Goal: Book appointment/travel/reservation

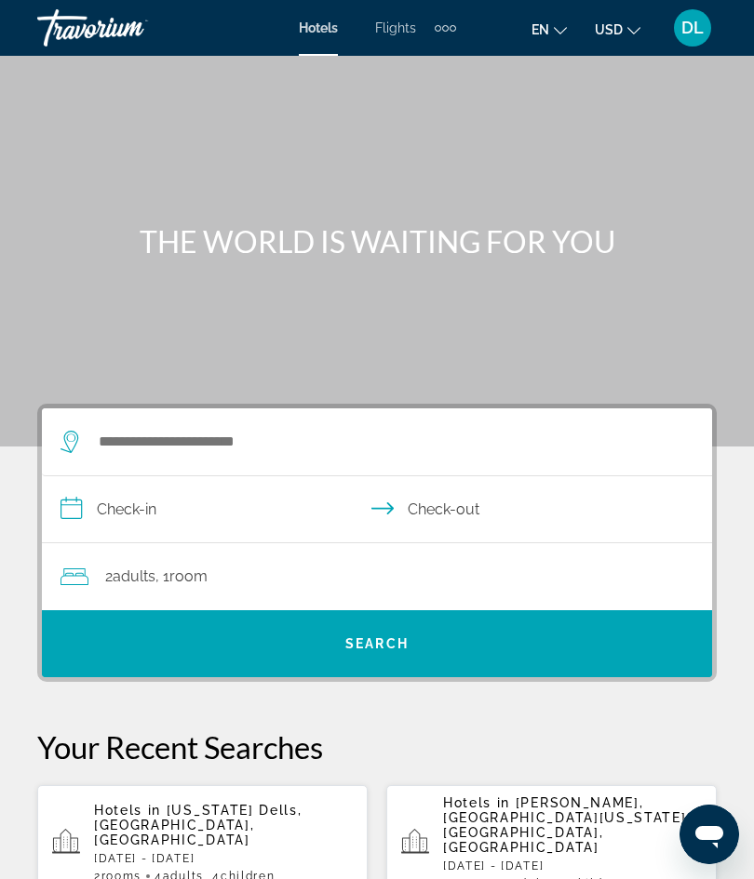
click at [447, 32] on div "Extra navigation items" at bounding box center [445, 28] width 21 height 28
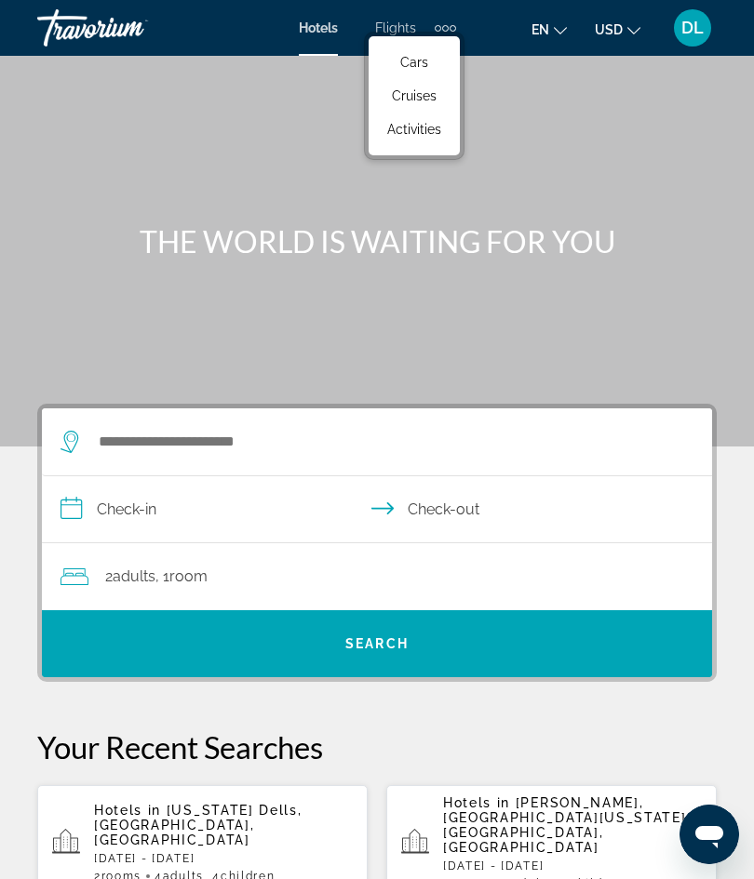
click at [408, 126] on span "Activities" at bounding box center [414, 129] width 54 height 15
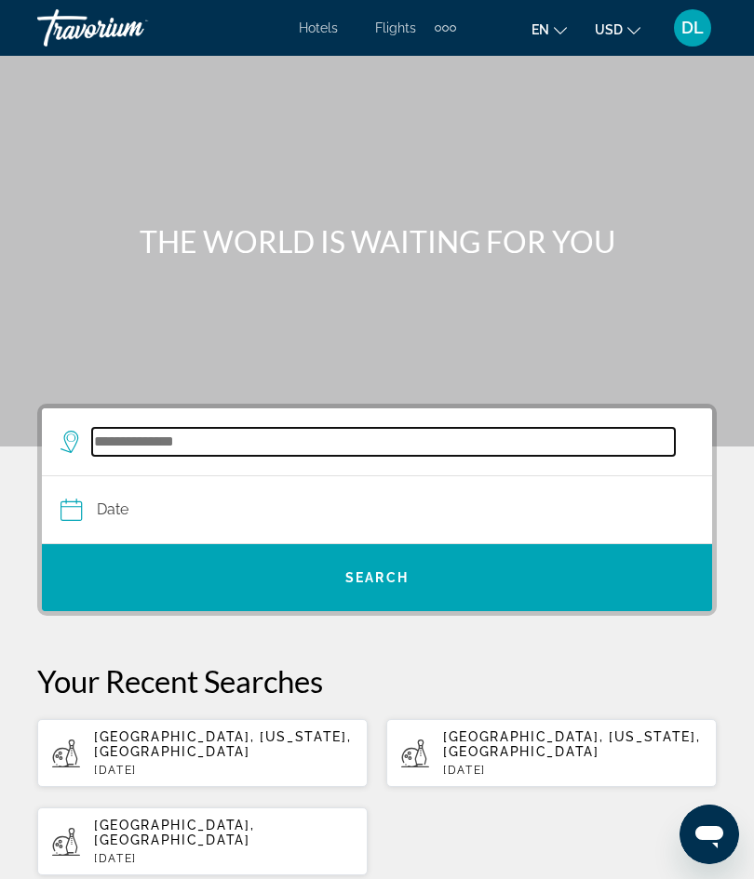
click at [110, 433] on input "Search destination" at bounding box center [383, 442] width 583 height 28
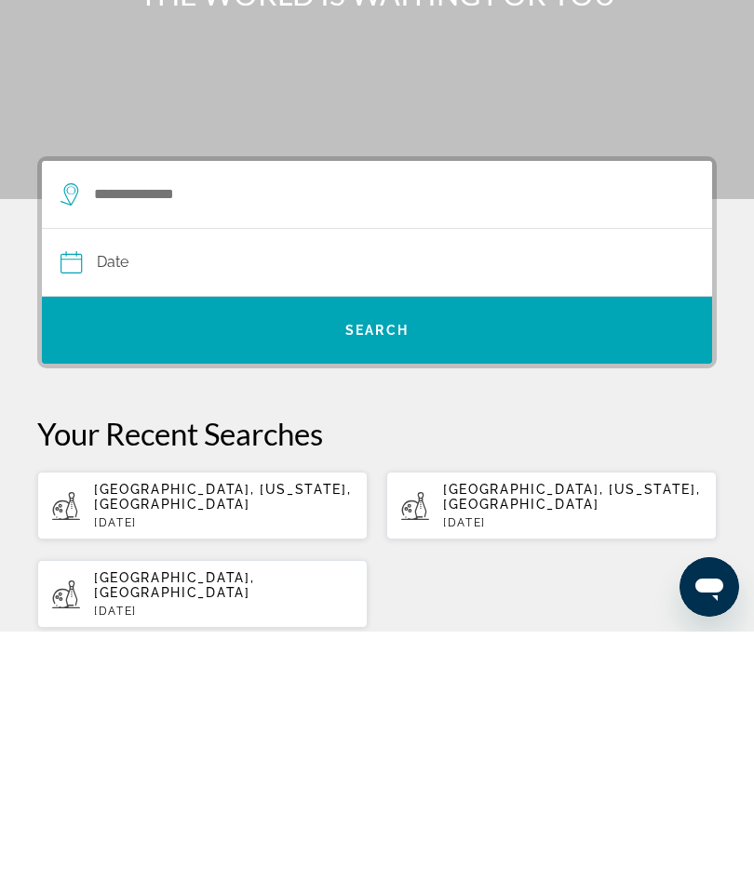
click at [110, 764] on p "[DATE]" at bounding box center [223, 770] width 259 height 13
type input "**********"
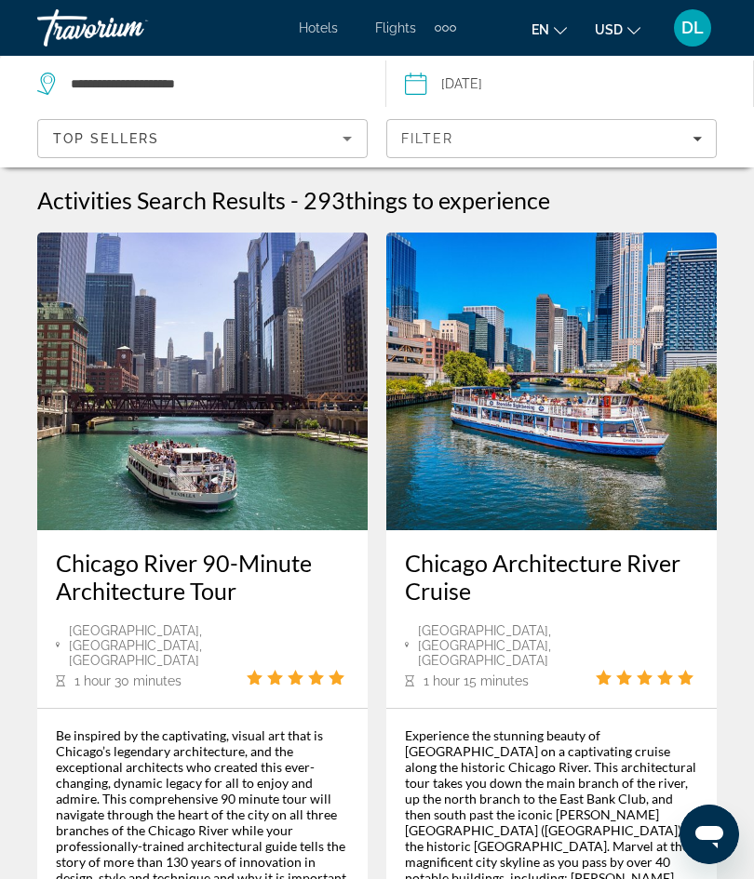
click at [180, 129] on div "Top Sellers" at bounding box center [197, 139] width 289 height 22
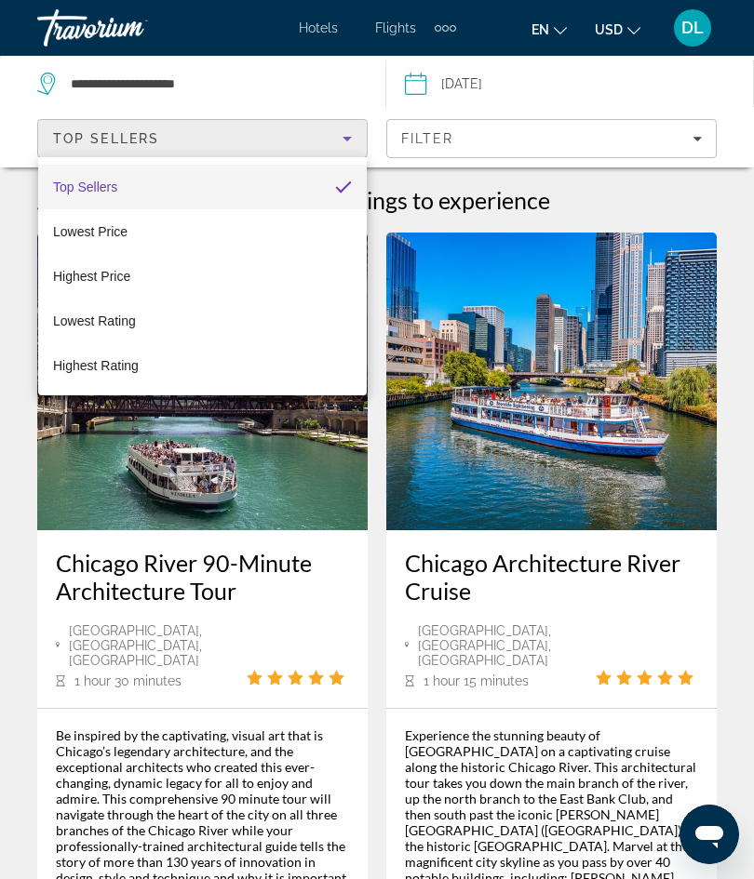
click at [435, 137] on div at bounding box center [377, 439] width 754 height 879
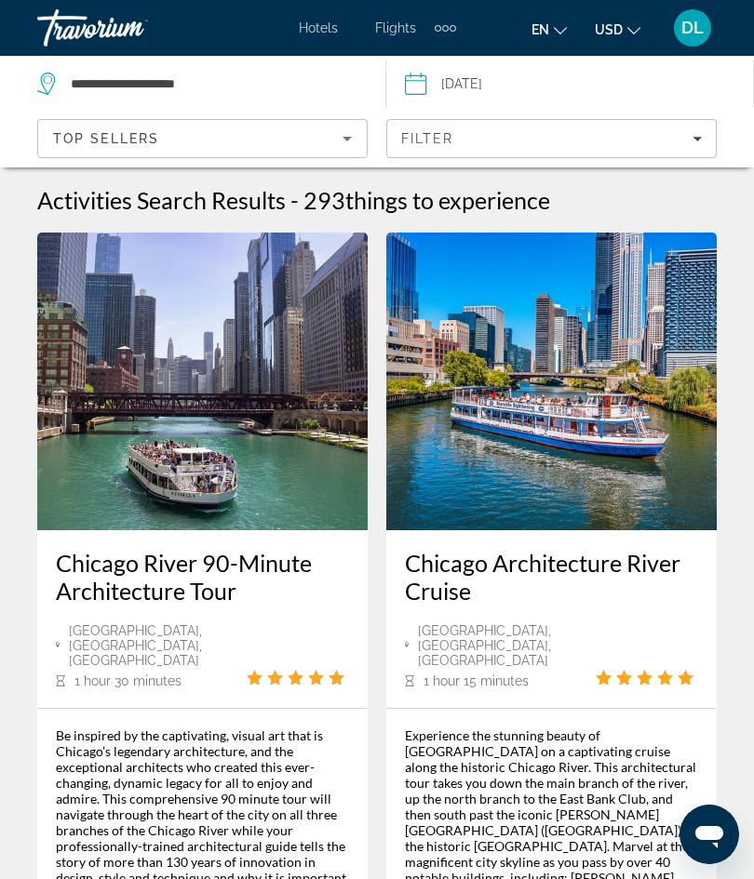
click at [439, 141] on span "Filter" at bounding box center [427, 138] width 53 height 15
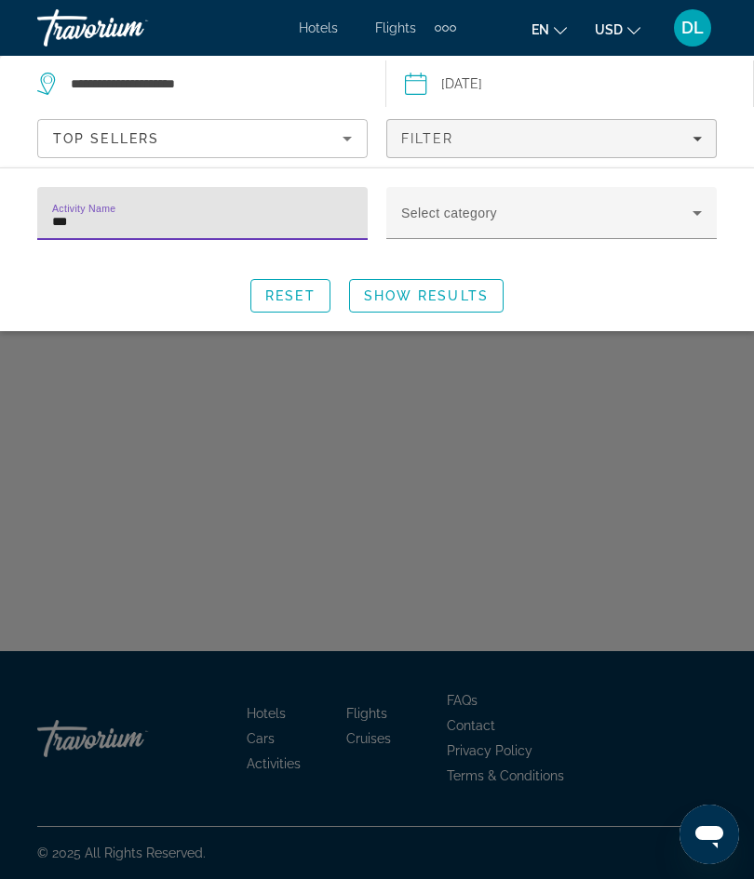
type input "****"
click at [411, 300] on span "Show Results" at bounding box center [426, 296] width 125 height 15
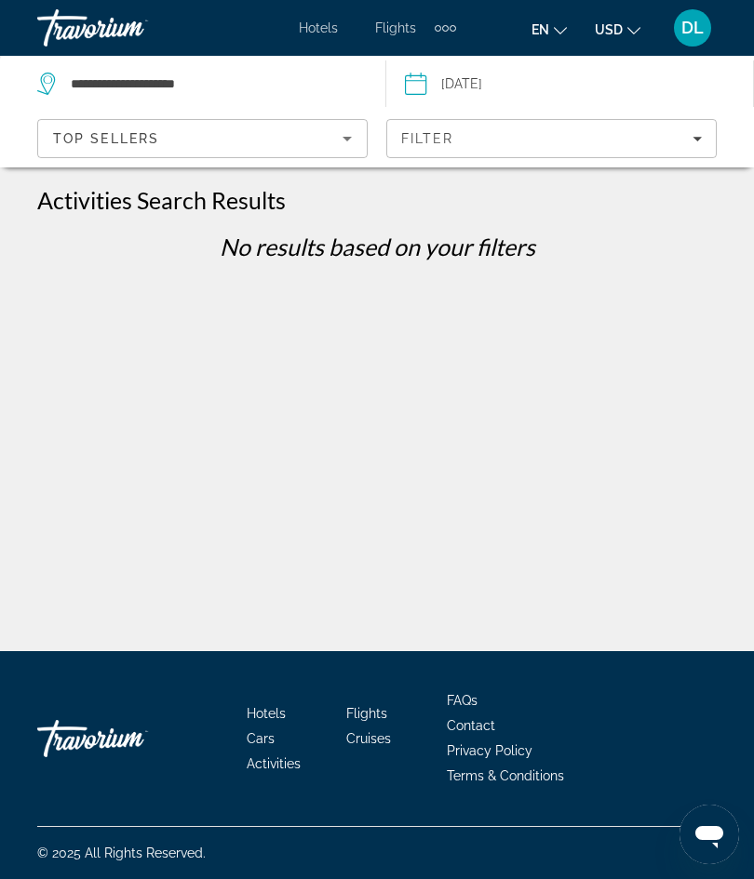
click at [131, 123] on div "Top Sellers" at bounding box center [202, 146] width 299 height 52
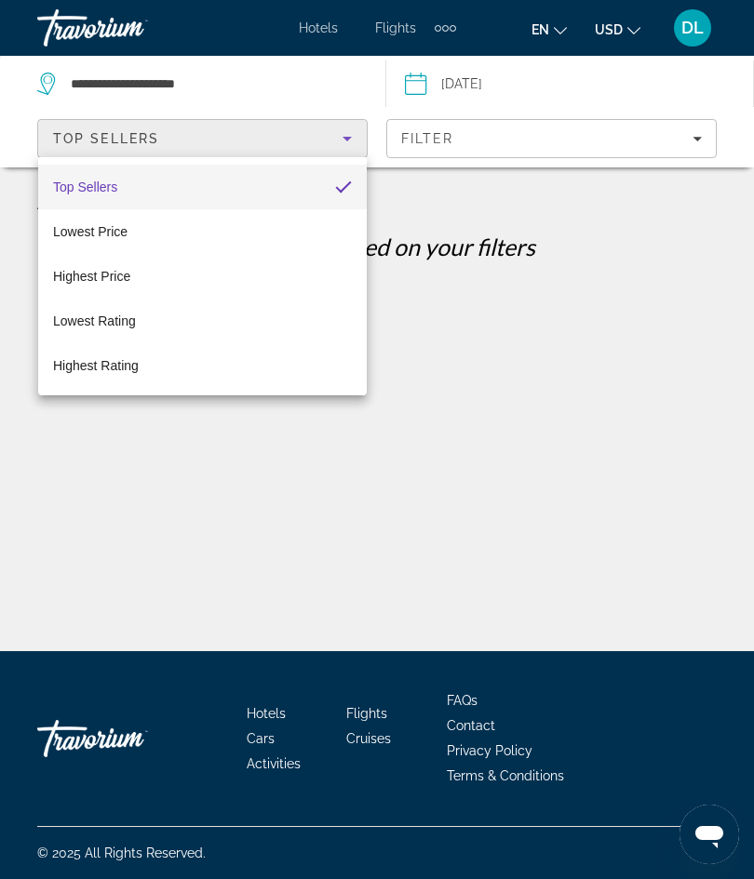
click at [450, 235] on div at bounding box center [377, 439] width 754 height 879
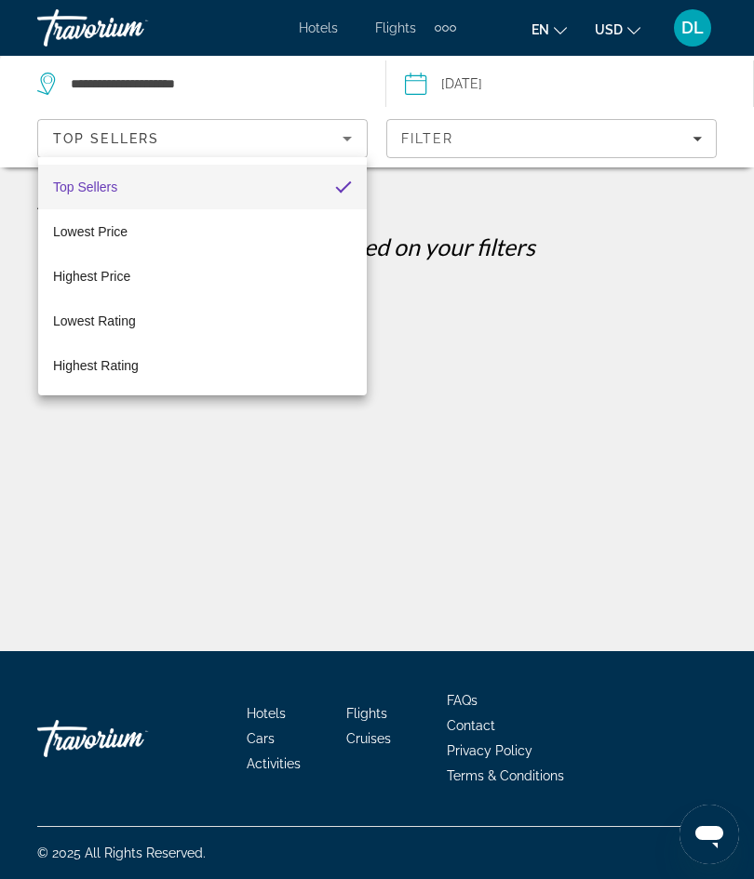
click at [436, 131] on span "Filter" at bounding box center [427, 138] width 53 height 15
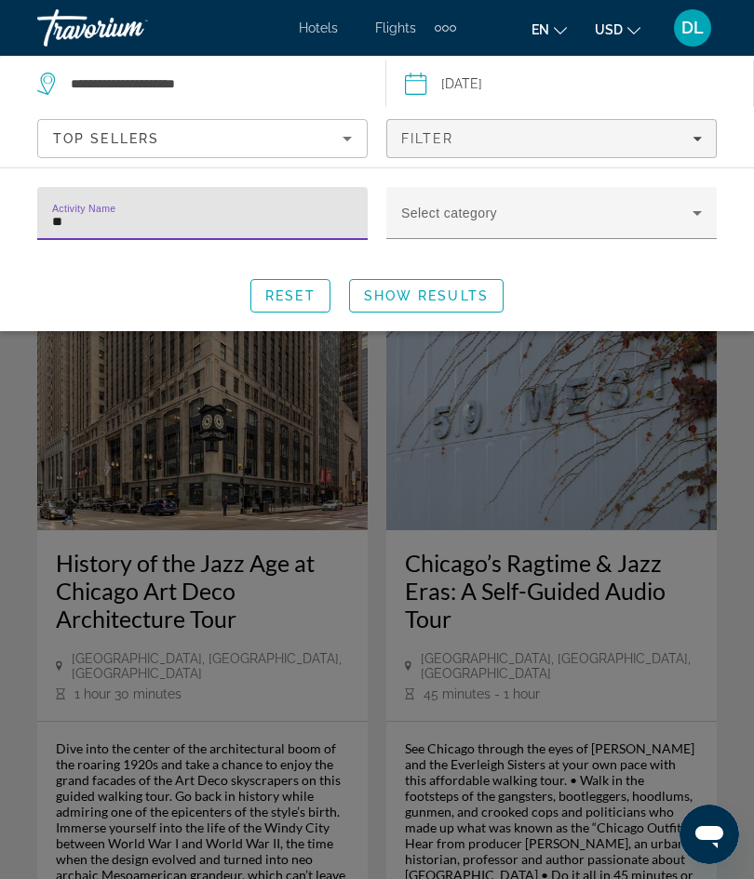
type input "*"
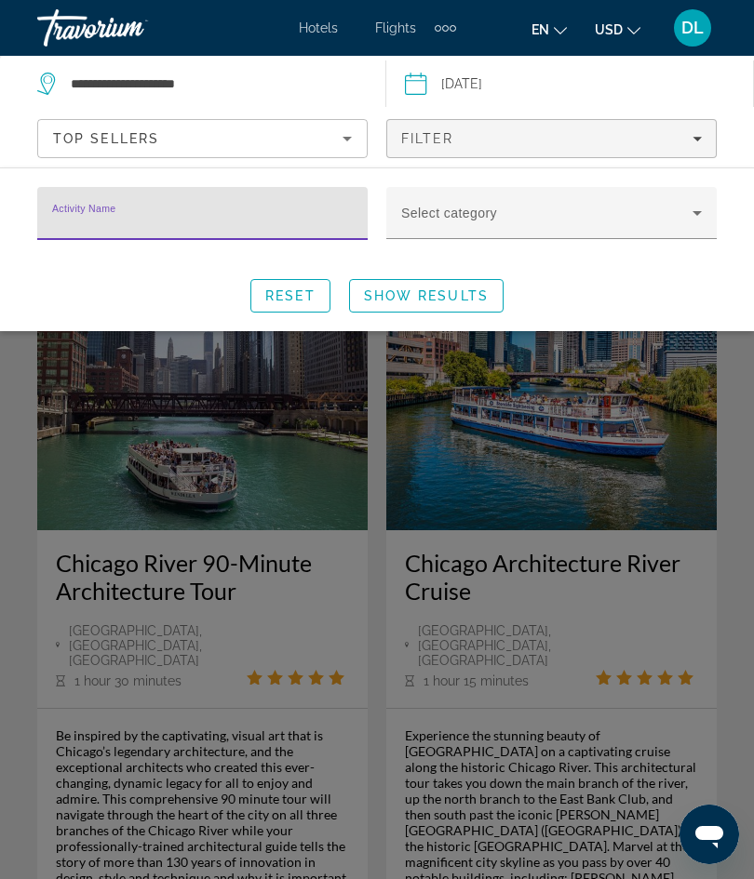
click at [484, 212] on span "Search widget" at bounding box center [546, 220] width 291 height 22
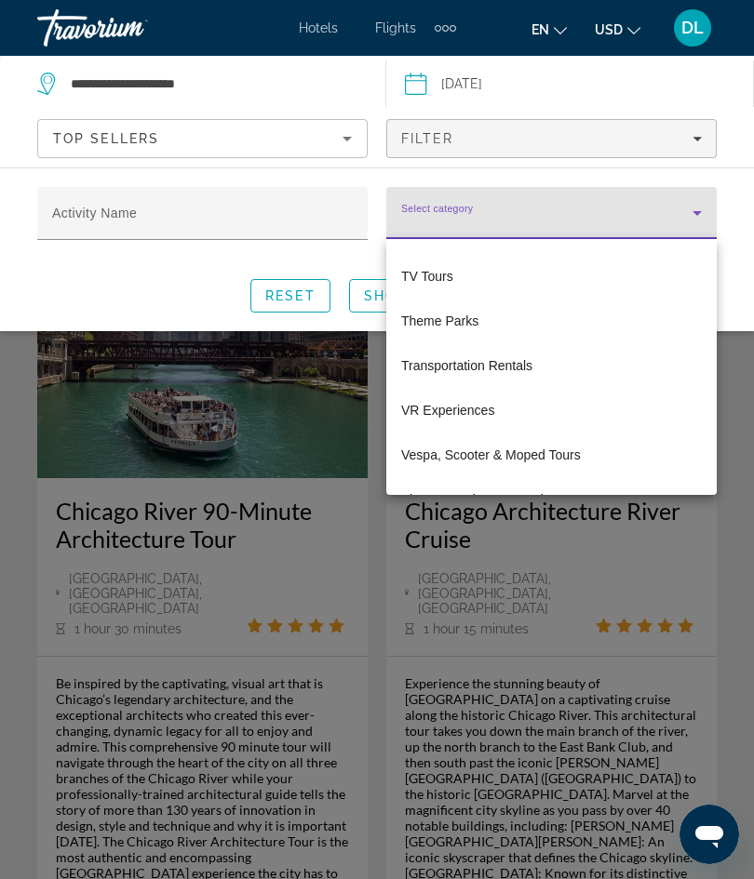
scroll to position [4327, 0]
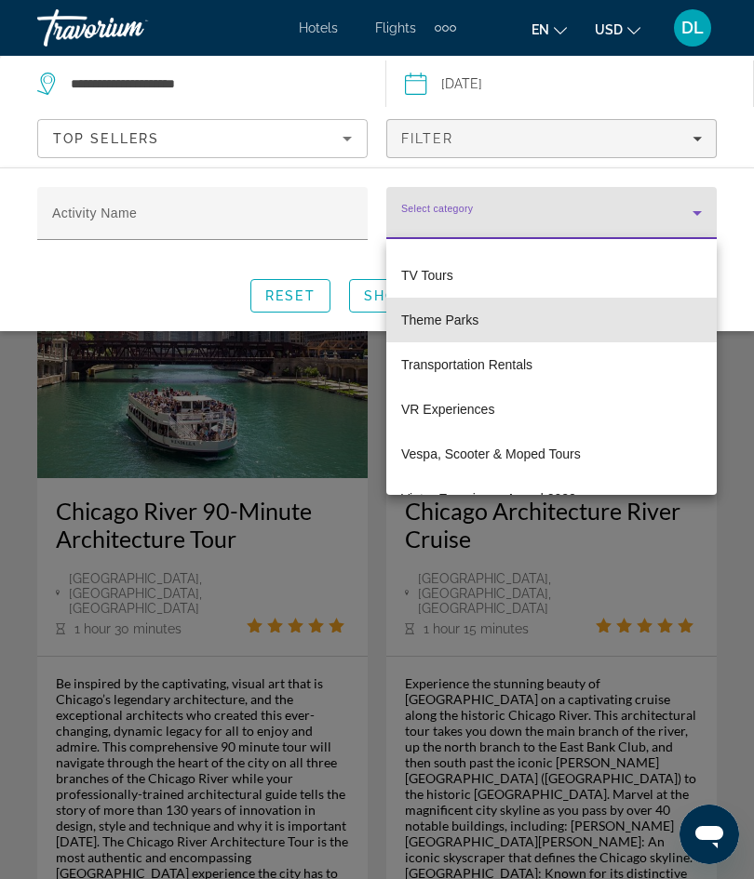
click at [423, 329] on span "Theme Parks" at bounding box center [439, 320] width 77 height 22
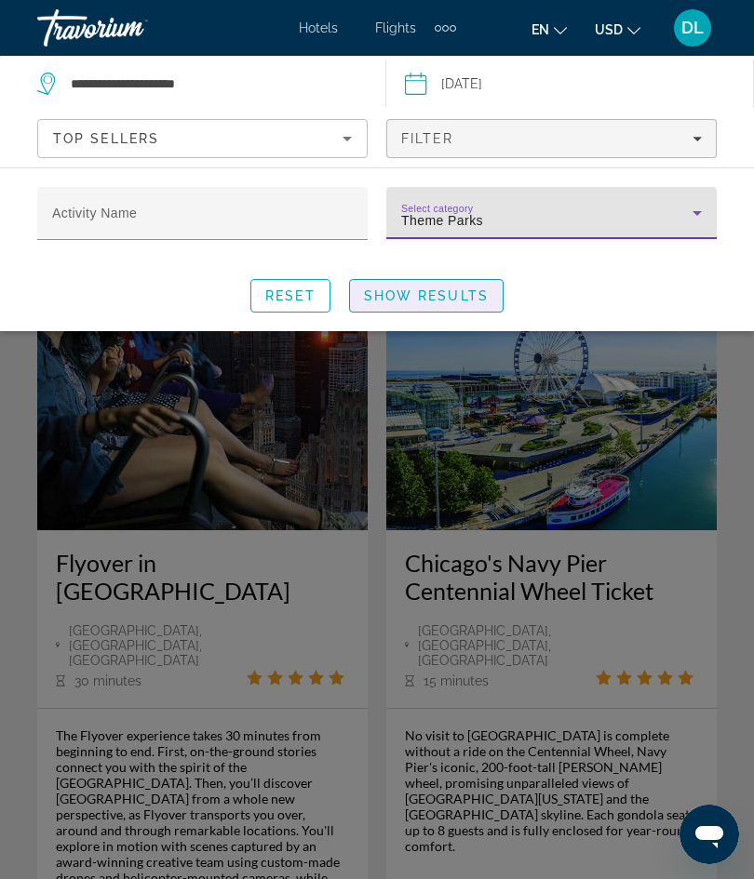
click at [406, 349] on div "Search widget" at bounding box center [377, 575] width 754 height 610
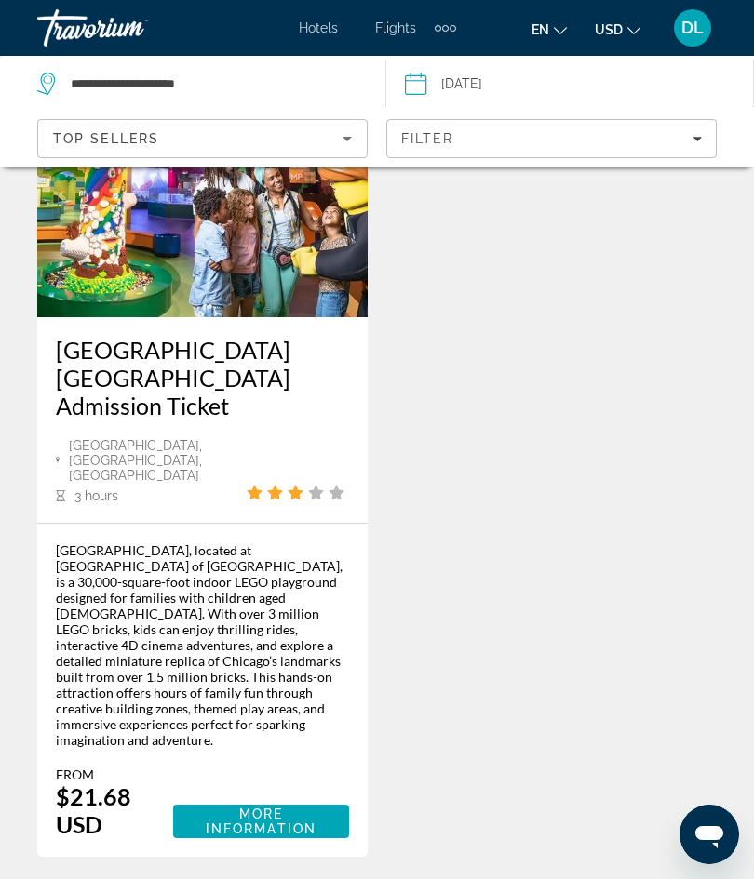
scroll to position [1061, 0]
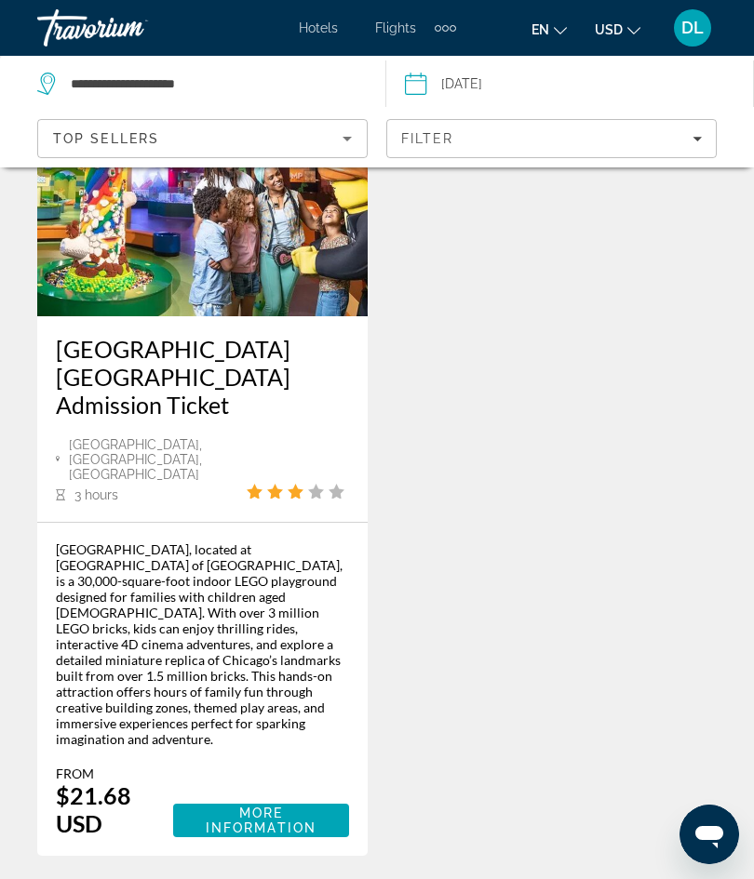
click at [81, 565] on div "[GEOGRAPHIC_DATA], located at [GEOGRAPHIC_DATA] of [GEOGRAPHIC_DATA], is a 30,0…" at bounding box center [202, 645] width 293 height 206
click at [223, 806] on span "More Information" at bounding box center [261, 821] width 146 height 30
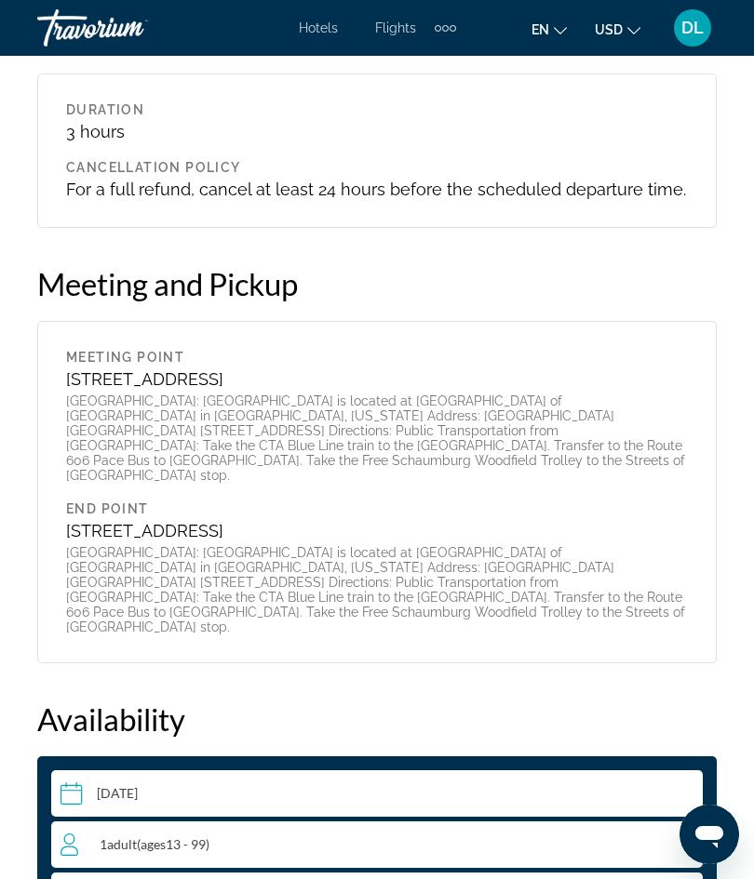
scroll to position [2831, 0]
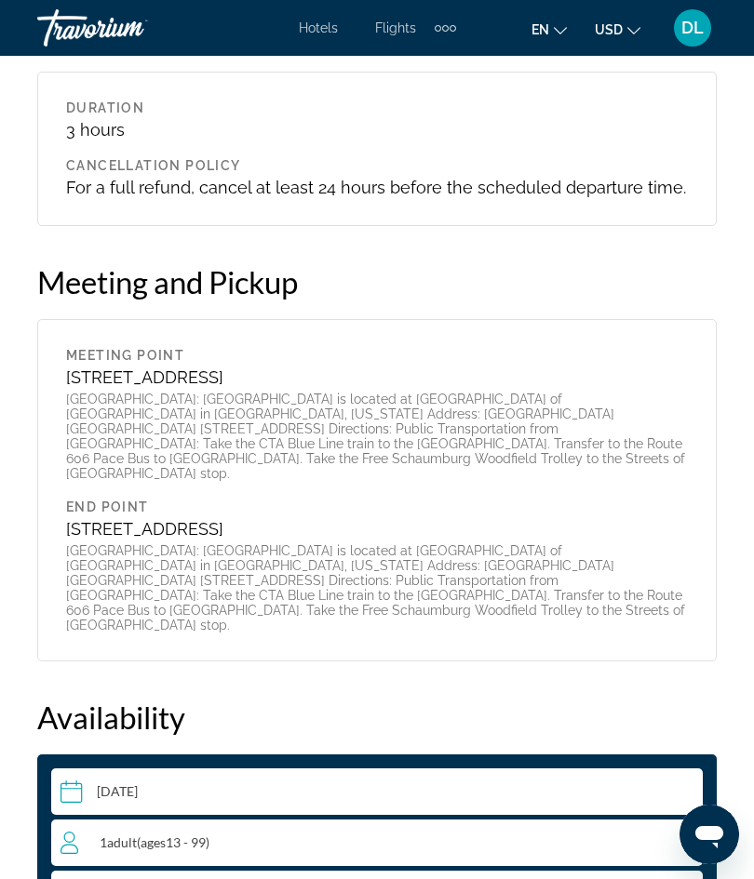
click at [154, 879] on span "Children" at bounding box center [131, 894] width 48 height 16
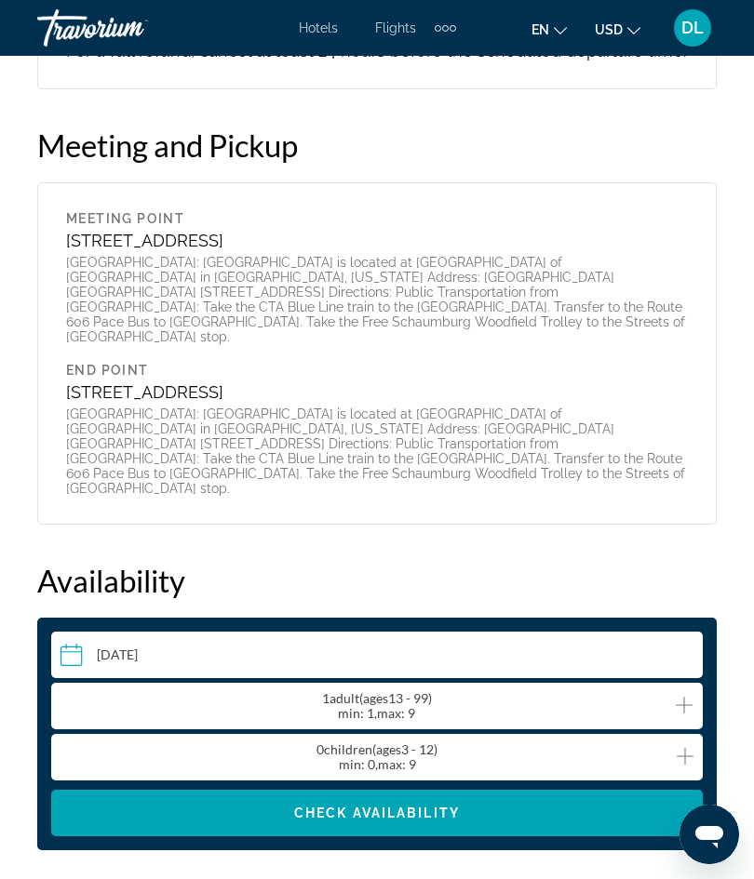
scroll to position [2979, 0]
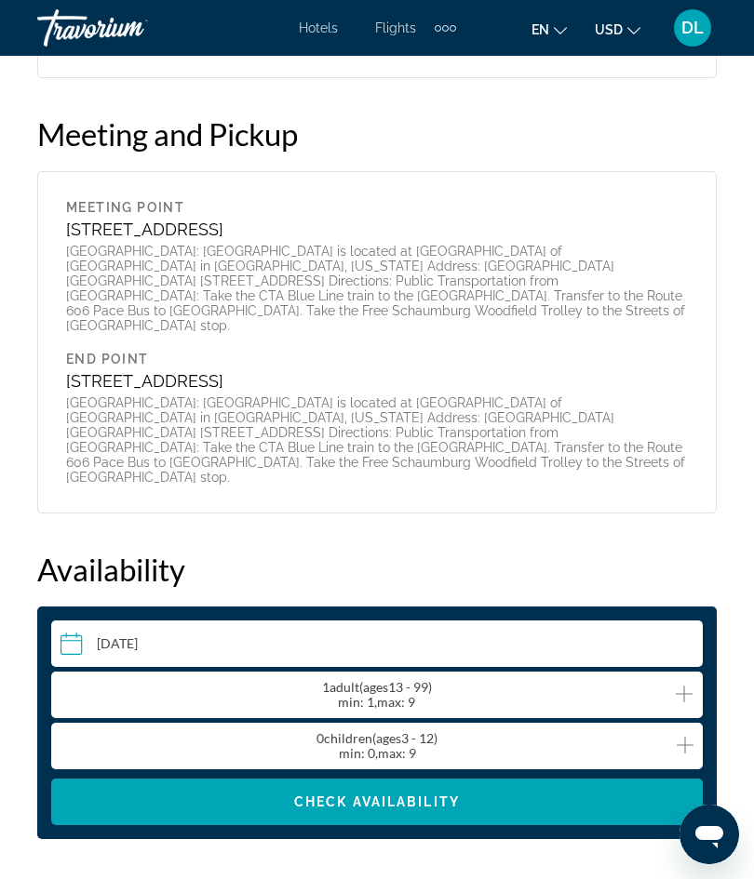
click at [676, 683] on icon "Increment adults" at bounding box center [684, 694] width 17 height 22
click at [681, 737] on icon "Increment children" at bounding box center [685, 745] width 17 height 17
click at [686, 734] on icon "Increment children" at bounding box center [685, 745] width 17 height 22
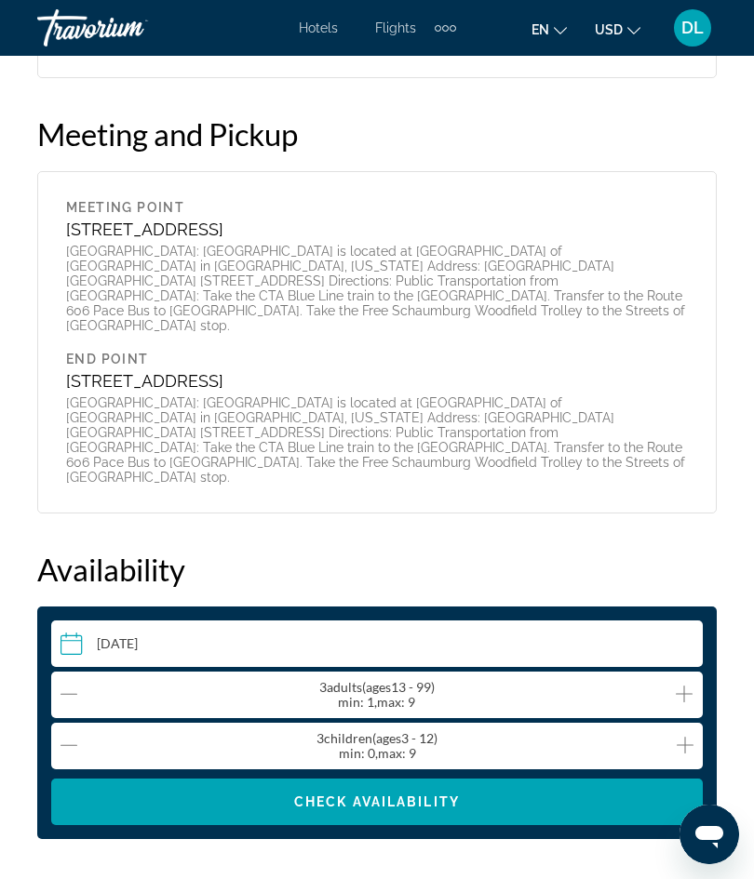
click at [678, 683] on icon "Increment adults" at bounding box center [684, 694] width 17 height 22
click at [683, 683] on icon "Increment adults" at bounding box center [684, 694] width 17 height 22
click at [363, 795] on span "Check Availability" at bounding box center [377, 802] width 166 height 15
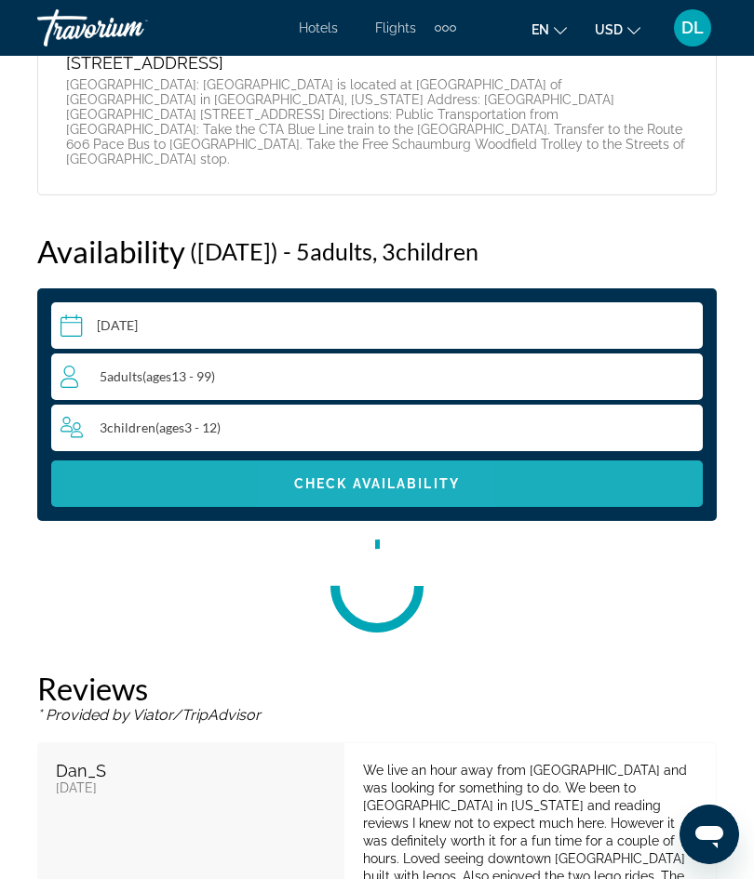
scroll to position [3389, 0]
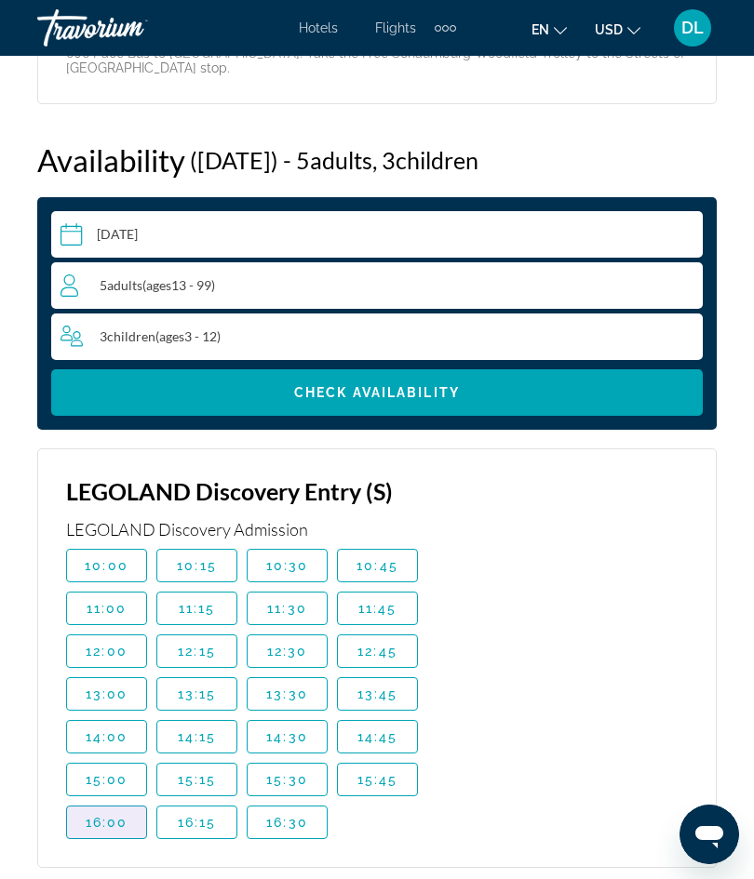
click at [97, 815] on span "16:00" at bounding box center [107, 822] width 43 height 15
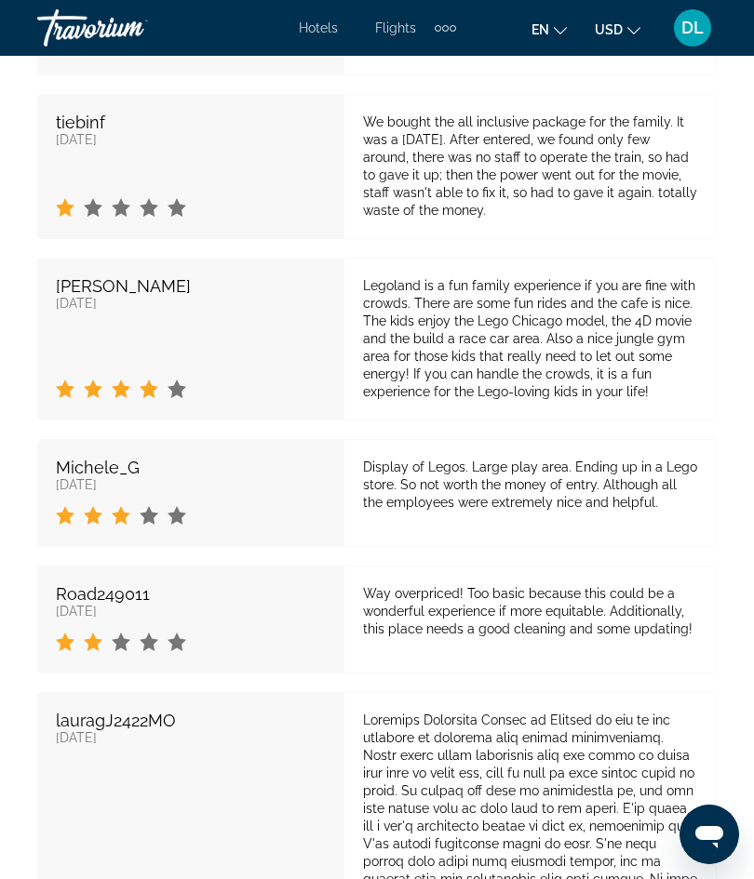
scroll to position [5382, 0]
